Goal: Task Accomplishment & Management: Manage account settings

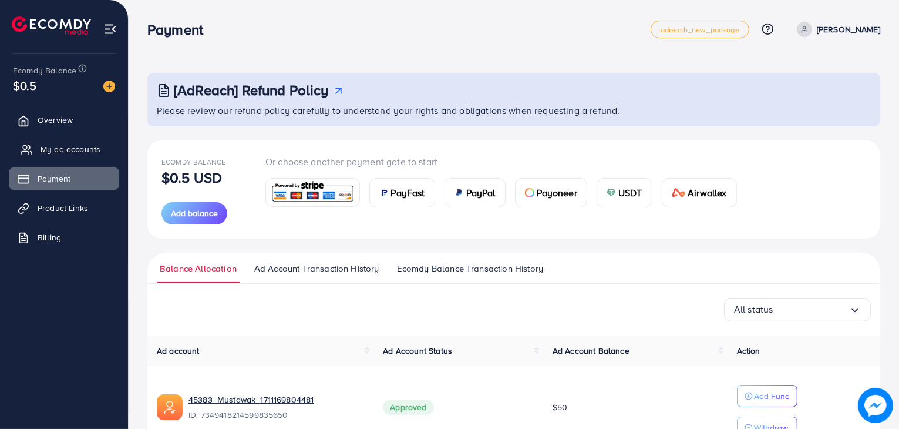
click at [33, 146] on link "My ad accounts" at bounding box center [64, 148] width 110 height 23
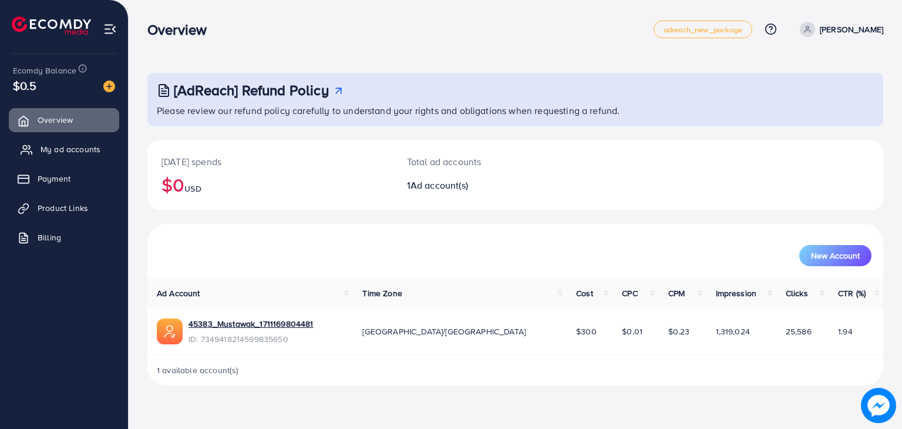
click at [100, 151] on link "My ad accounts" at bounding box center [64, 148] width 110 height 23
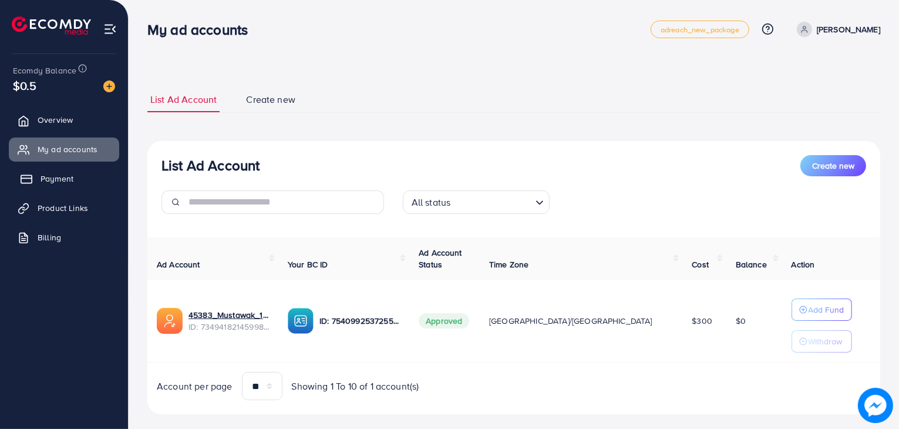
click at [91, 174] on link "Payment" at bounding box center [64, 178] width 110 height 23
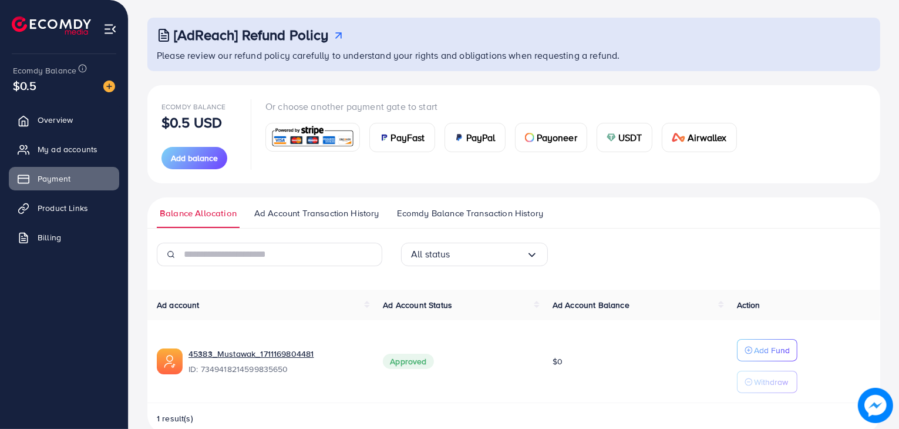
scroll to position [78, 0]
